Goal: Find specific page/section: Find specific page/section

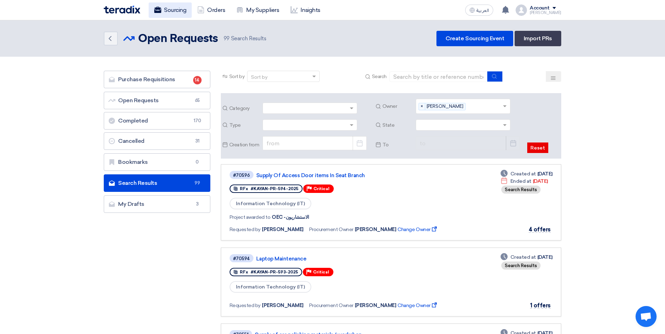
click at [166, 10] on link "Sourcing" at bounding box center [170, 9] width 43 height 15
click at [177, 9] on link "Sourcing" at bounding box center [170, 9] width 43 height 15
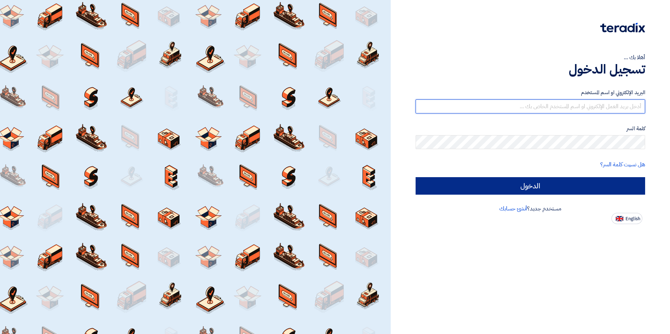
type input "[EMAIL_ADDRESS][DOMAIN_NAME]"
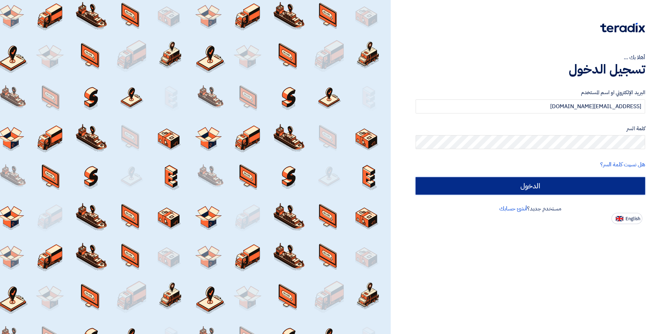
click at [573, 185] on input "الدخول" at bounding box center [531, 186] width 230 height 18
type input "Sign in"
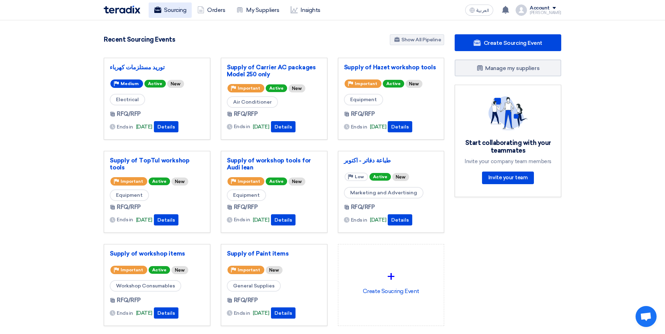
click at [170, 9] on link "Sourcing" at bounding box center [170, 9] width 43 height 15
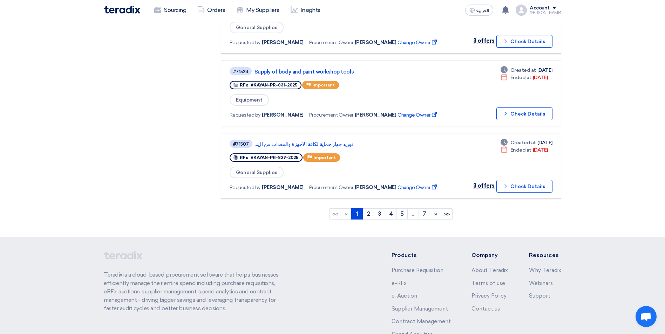
scroll to position [666, 0]
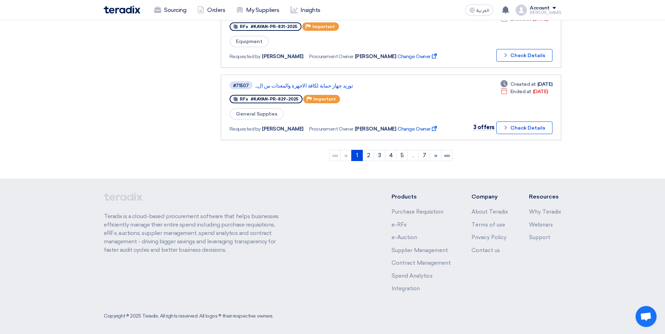
click at [523, 301] on div "Products Purchase Requisition e-RFx e-Auction Supplier Management Contract Mana…" at bounding box center [476, 248] width 170 height 111
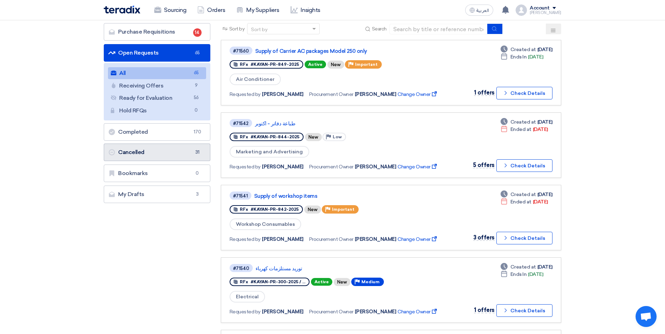
scroll to position [0, 0]
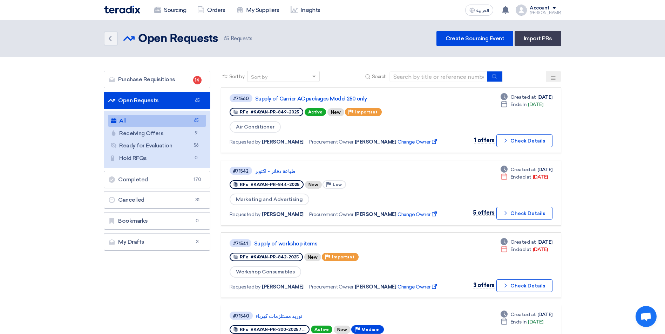
click at [555, 77] on icon at bounding box center [553, 78] width 6 height 6
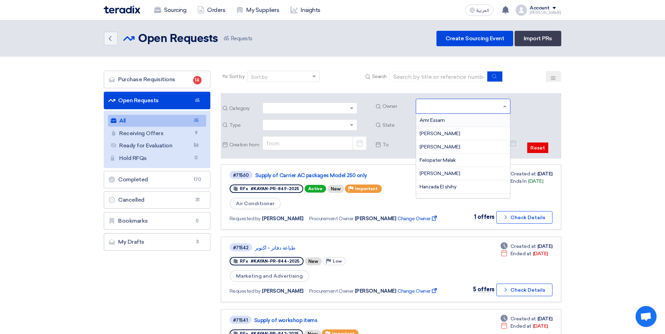
click at [507, 104] on input "text" at bounding box center [463, 107] width 89 height 12
